Goal: Transaction & Acquisition: Book appointment/travel/reservation

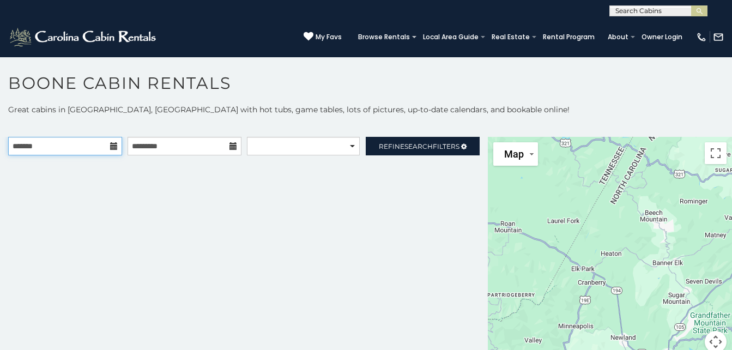
click at [106, 147] on input "text" at bounding box center [65, 146] width 114 height 19
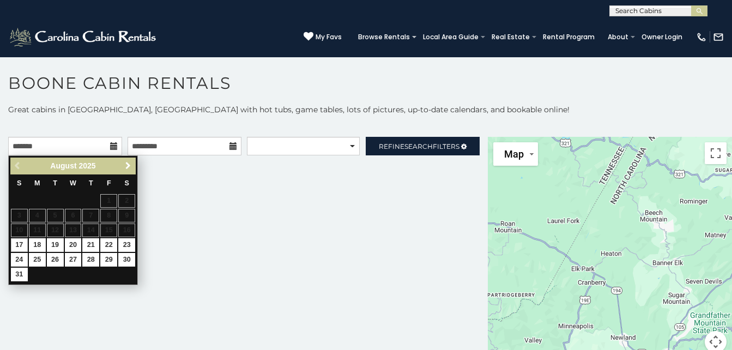
click at [126, 169] on span "Next" at bounding box center [128, 165] width 9 height 9
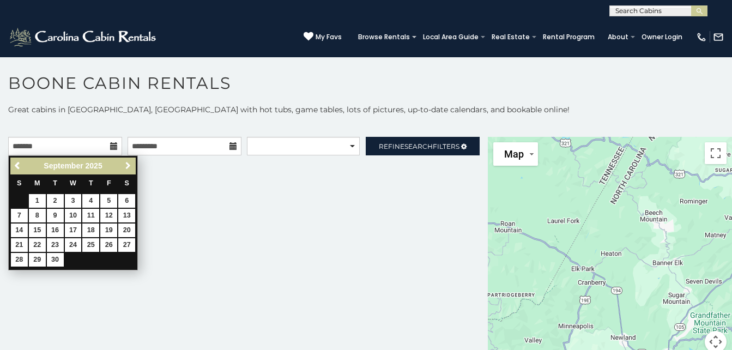
click at [126, 169] on span "Next" at bounding box center [128, 165] width 9 height 9
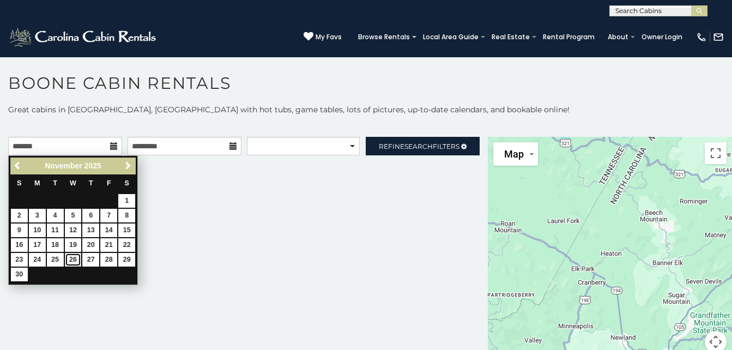
click at [75, 263] on link "26" at bounding box center [73, 260] width 17 height 14
type input "**********"
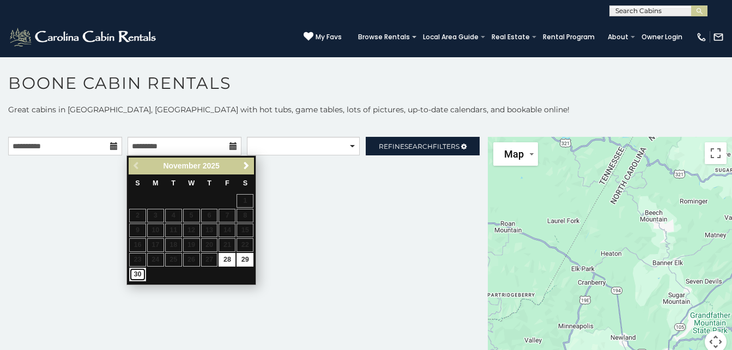
click at [137, 273] on link "30" at bounding box center [137, 275] width 17 height 14
type input "**********"
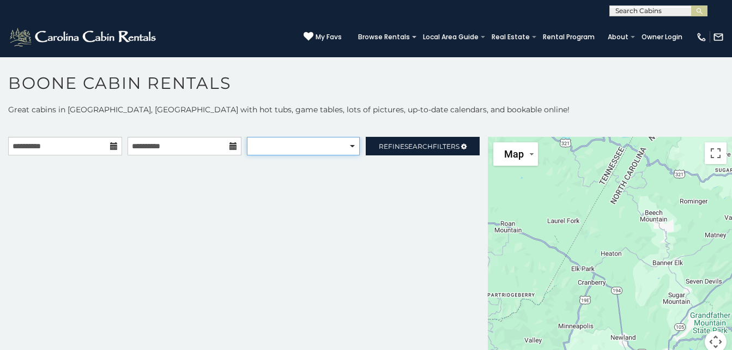
click at [337, 147] on select "**********" at bounding box center [303, 146] width 113 height 19
click at [247, 137] on select "**********" at bounding box center [303, 146] width 113 height 19
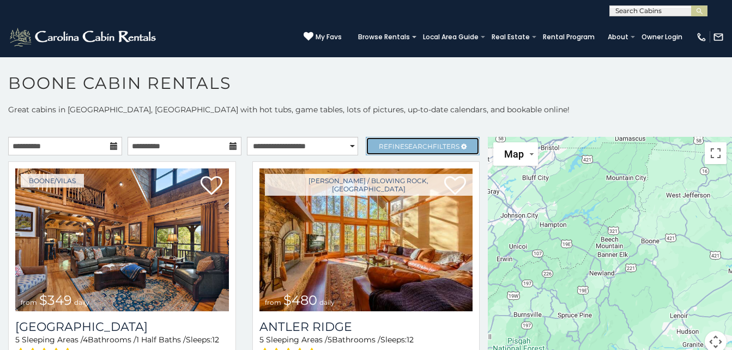
click at [404, 144] on span "Search" at bounding box center [418, 146] width 28 height 8
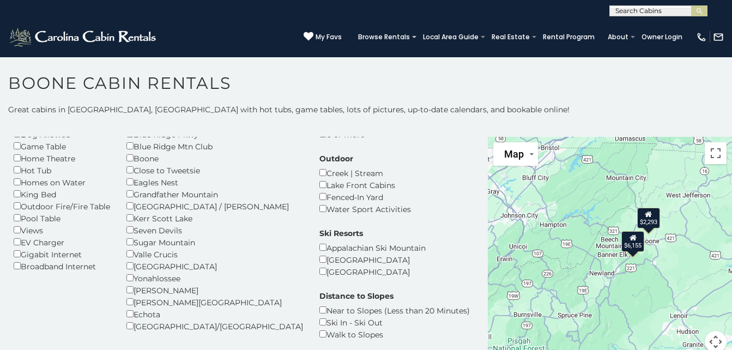
scroll to position [5, 0]
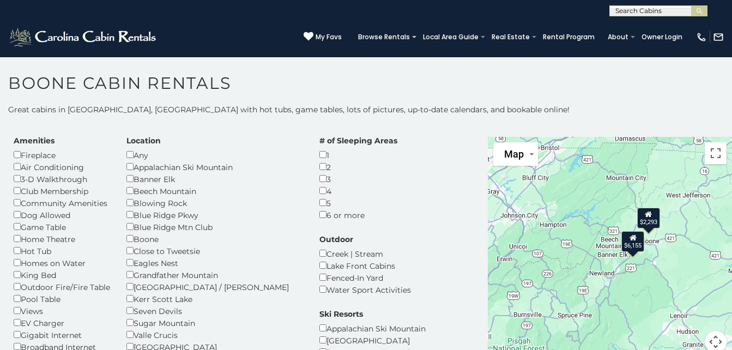
select select "*********"
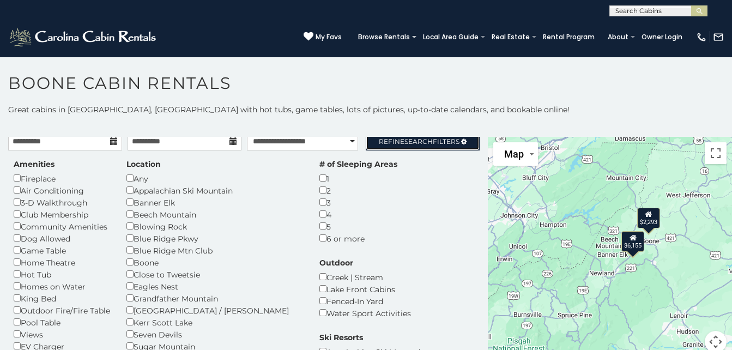
scroll to position [0, 0]
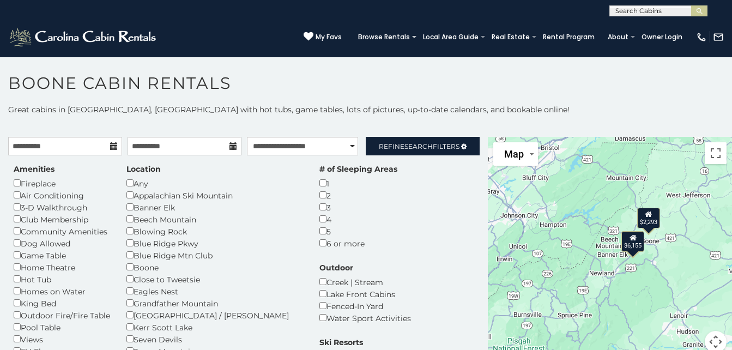
click at [129, 210] on div "Banner Elk" at bounding box center [214, 207] width 177 height 12
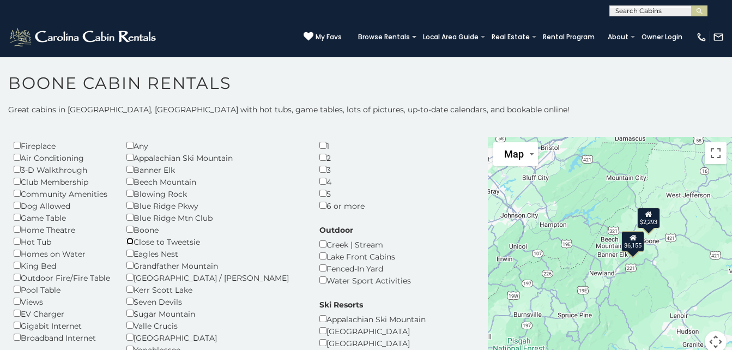
scroll to position [55, 0]
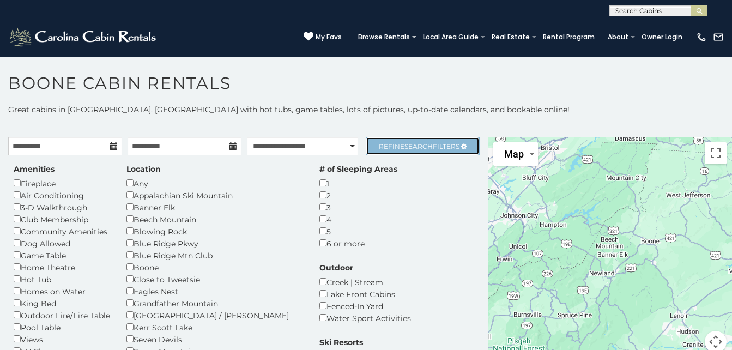
click at [384, 146] on span "Refine Search Filters" at bounding box center [419, 146] width 81 height 8
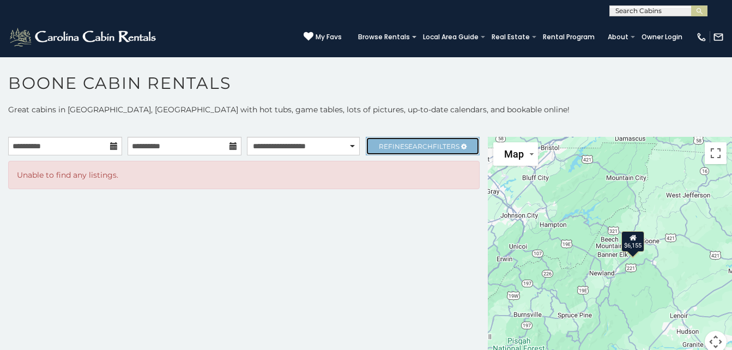
click at [422, 147] on span "Search" at bounding box center [418, 146] width 28 height 8
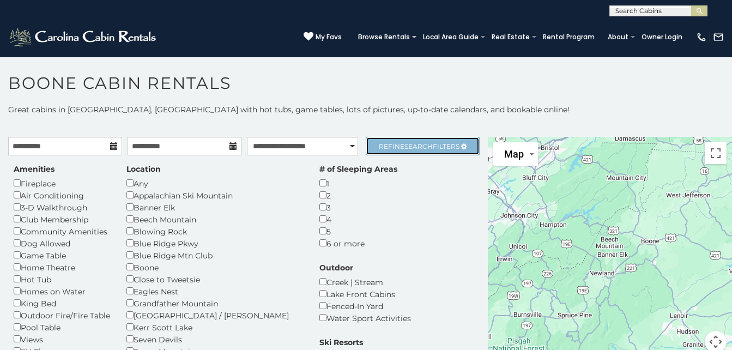
click at [380, 144] on span "Refine Search Filters" at bounding box center [419, 146] width 81 height 8
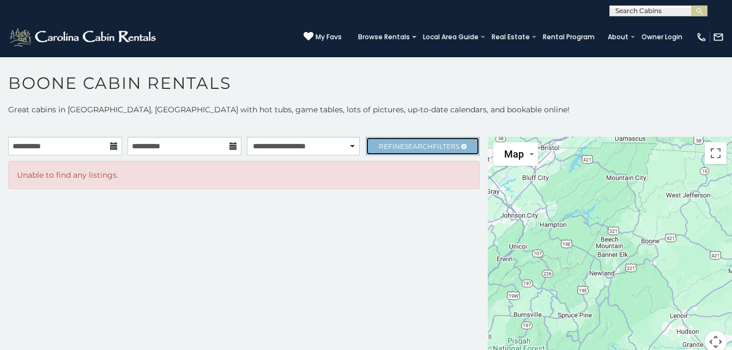
click at [411, 143] on span "Search" at bounding box center [418, 146] width 28 height 8
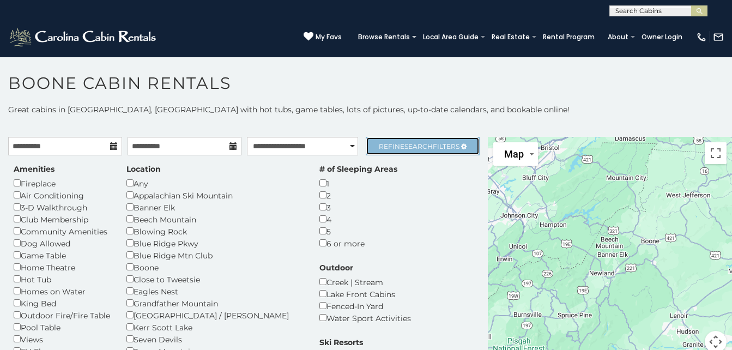
click at [392, 146] on span "Refine Search Filters" at bounding box center [419, 146] width 81 height 8
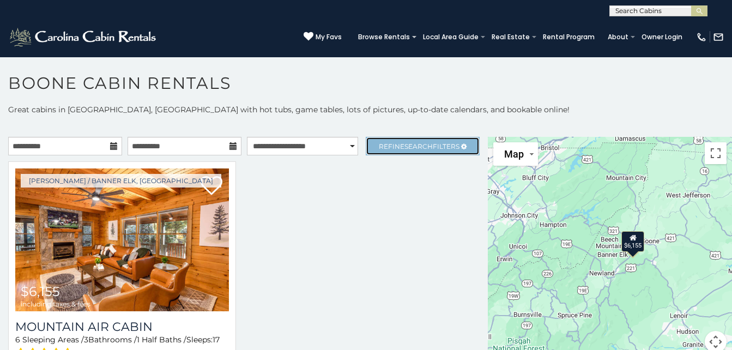
click at [391, 148] on span "Refine Search Filters" at bounding box center [419, 146] width 81 height 8
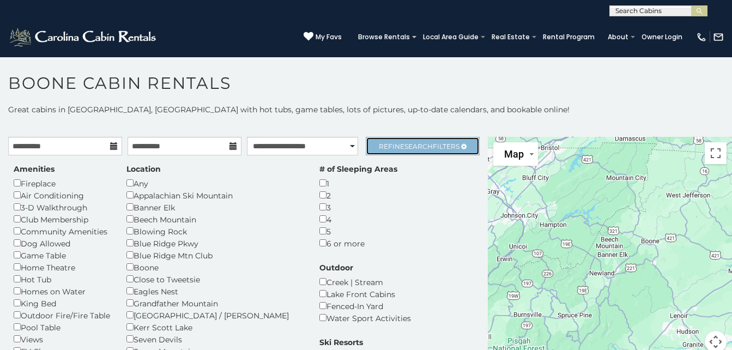
click at [393, 150] on span "Refine Search Filters" at bounding box center [419, 146] width 81 height 8
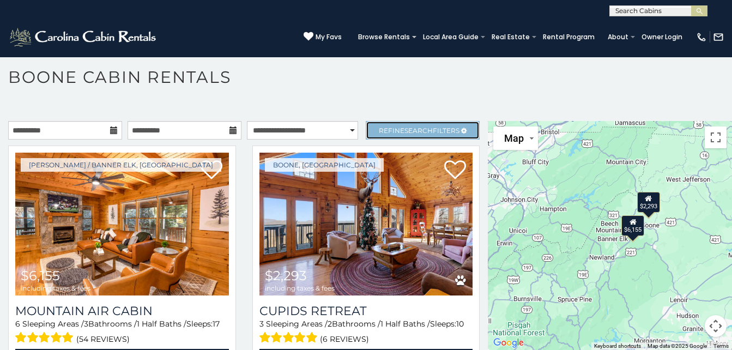
click at [396, 131] on span "Refine Search Filters" at bounding box center [419, 130] width 81 height 8
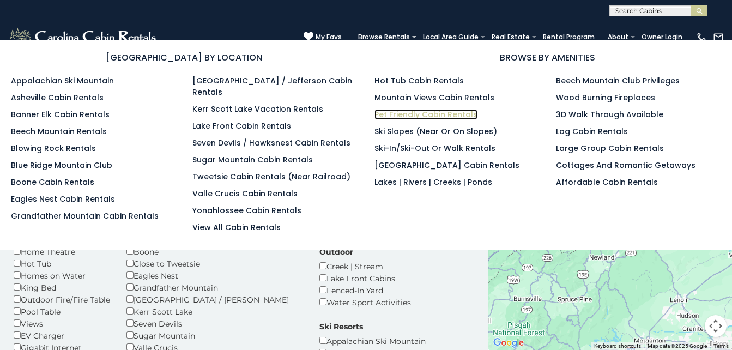
click at [402, 118] on link "Pet Friendly Cabin Rentals" at bounding box center [425, 114] width 103 height 11
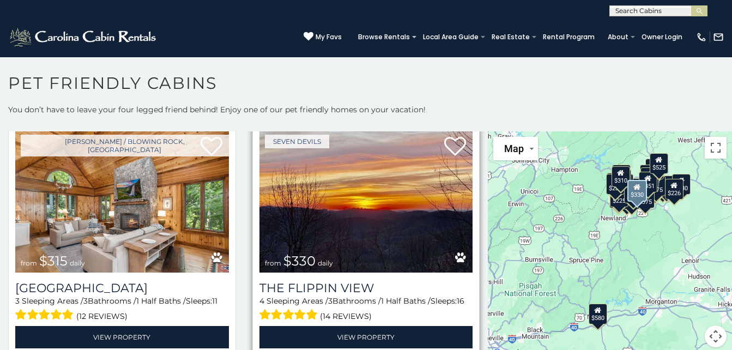
scroll to position [1036, 0]
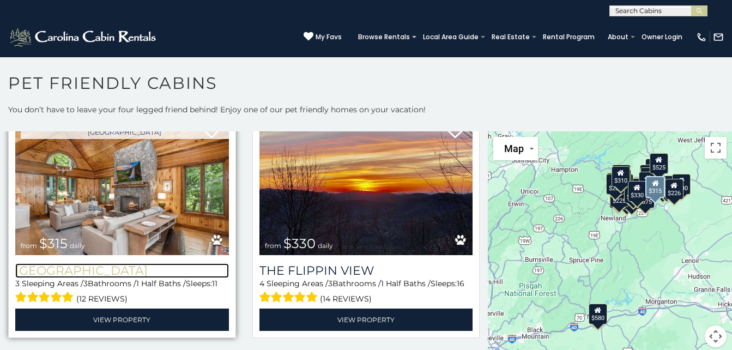
click at [85, 263] on h3 "[GEOGRAPHIC_DATA]" at bounding box center [122, 270] width 214 height 15
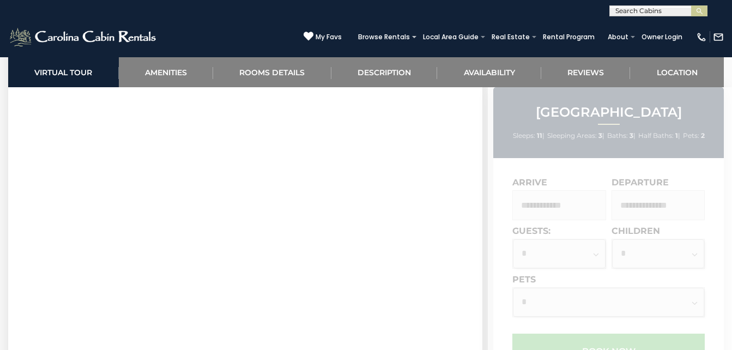
scroll to position [981, 0]
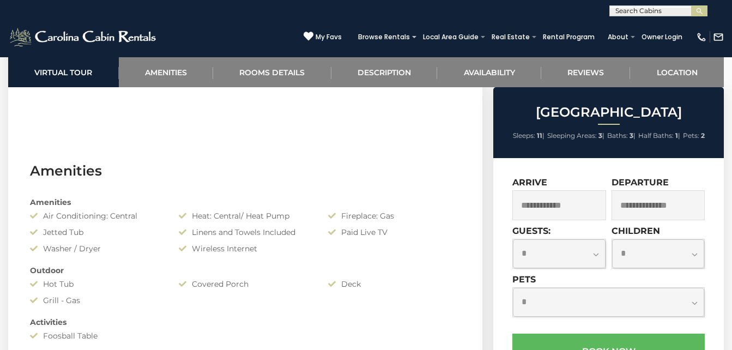
click at [553, 208] on input "text" at bounding box center [558, 205] width 93 height 30
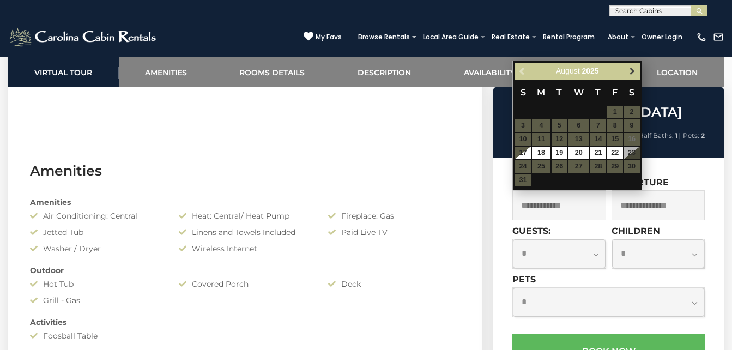
click at [636, 71] on span "Next" at bounding box center [632, 71] width 9 height 9
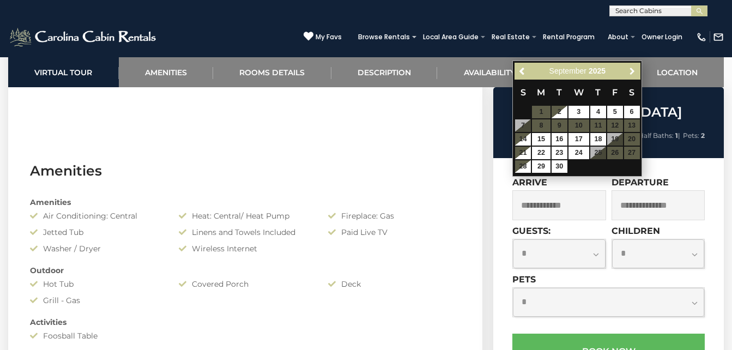
click at [636, 71] on span "Next" at bounding box center [632, 71] width 9 height 9
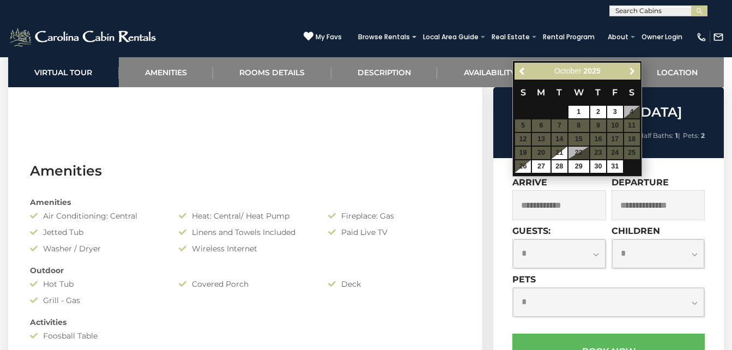
click at [636, 71] on span "Next" at bounding box center [632, 71] width 9 height 9
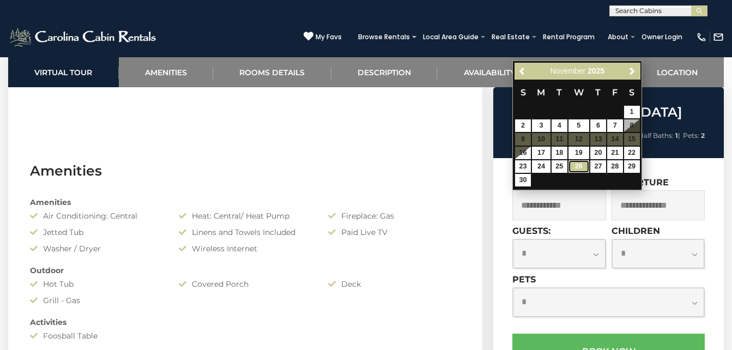
click at [581, 170] on link "26" at bounding box center [578, 166] width 21 height 13
type input "**********"
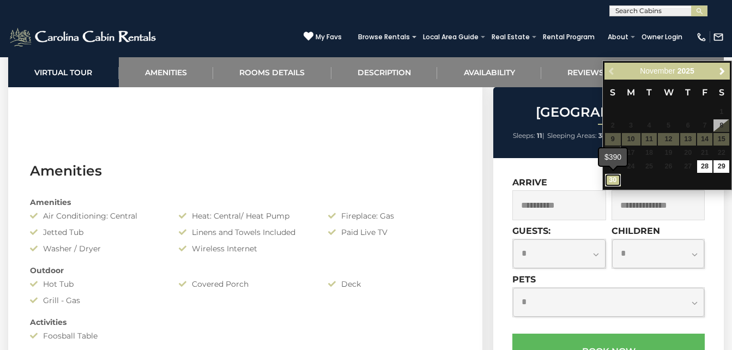
click at [612, 180] on link "30" at bounding box center [613, 180] width 16 height 13
type input "**********"
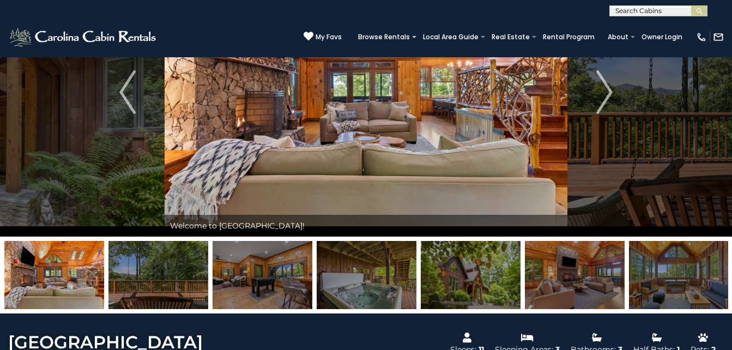
scroll to position [0, 0]
